Goal: Obtain resource: Obtain resource

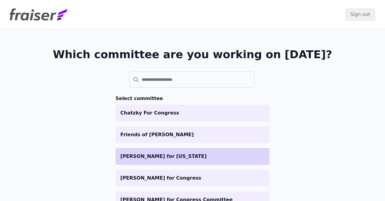
click at [164, 152] on p "[PERSON_NAME] for [US_STATE]" at bounding box center [192, 155] width 144 height 7
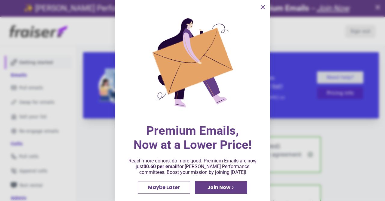
click at [37, 72] on div at bounding box center [192, 100] width 385 height 201
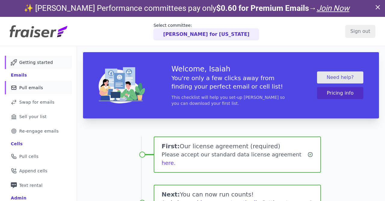
click at [37, 86] on span "Pull emails" at bounding box center [31, 87] width 24 height 6
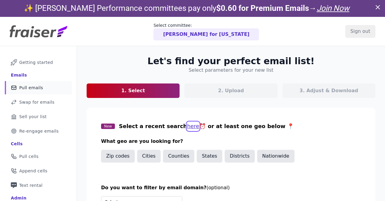
click at [187, 126] on button "here" at bounding box center [193, 126] width 12 height 8
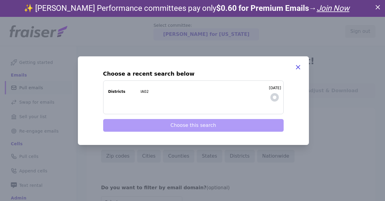
click at [261, 98] on label "9/8/2025 Districts IA02" at bounding box center [193, 97] width 180 height 34
click at [0, 0] on input "9/8/2025 Districts IA02" at bounding box center [0, 0] width 0 height 0
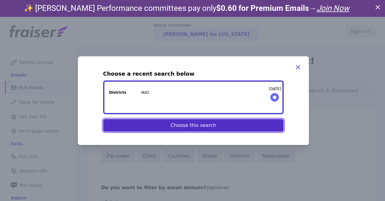
click at [231, 128] on button "Choose this search" at bounding box center [193, 125] width 180 height 13
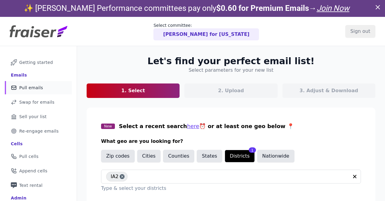
scroll to position [71, 0]
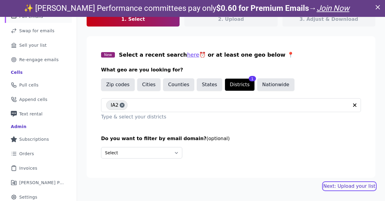
click at [357, 187] on link "Next: Upload your list" at bounding box center [349, 185] width 52 height 7
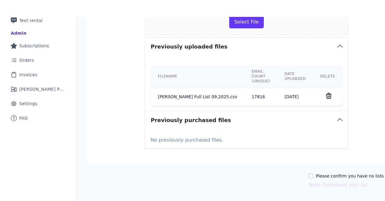
scroll to position [164, 0]
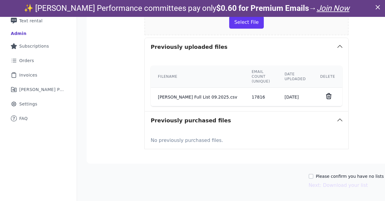
click at [308, 175] on div "Please confirm you have no lists to upload." at bounding box center [357, 176] width 98 height 6
click at [308, 176] on input "Please confirm you have no lists to upload." at bounding box center [310, 175] width 5 height 5
checkbox input "true"
click at [308, 185] on button "Next: Download your list" at bounding box center [337, 184] width 59 height 7
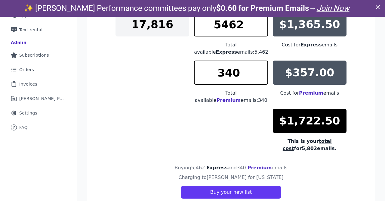
scroll to position [160, 0]
